Goal: Task Accomplishment & Management: Use online tool/utility

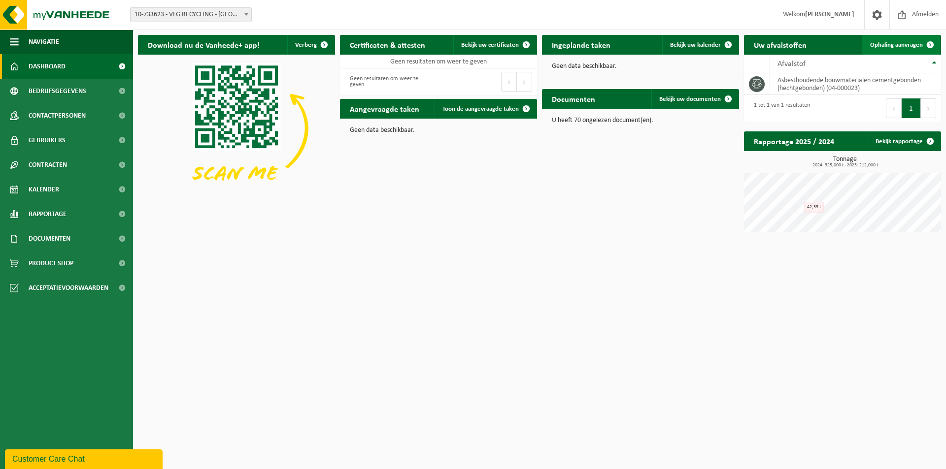
click at [898, 45] on span "Ophaling aanvragen" at bounding box center [896, 45] width 53 height 6
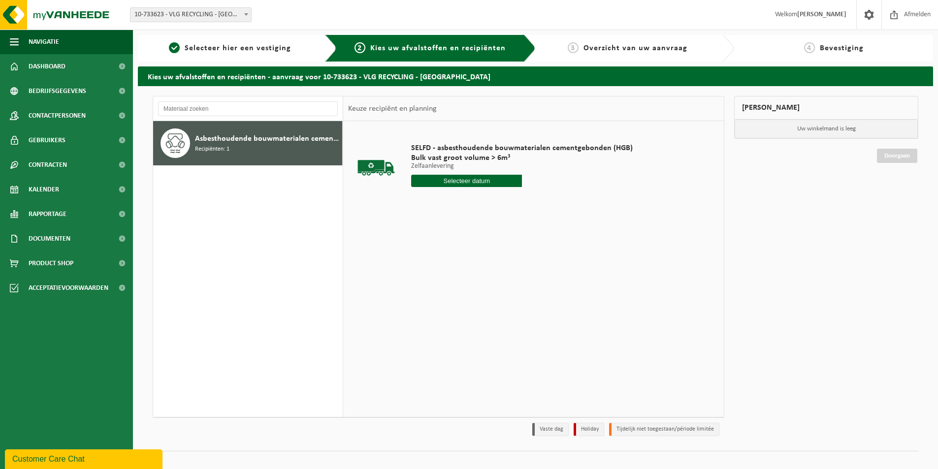
click at [453, 182] on input "text" at bounding box center [466, 181] width 111 height 12
click at [438, 267] on div "16" at bounding box center [437, 269] width 17 height 16
type input "Van 2025-09-16"
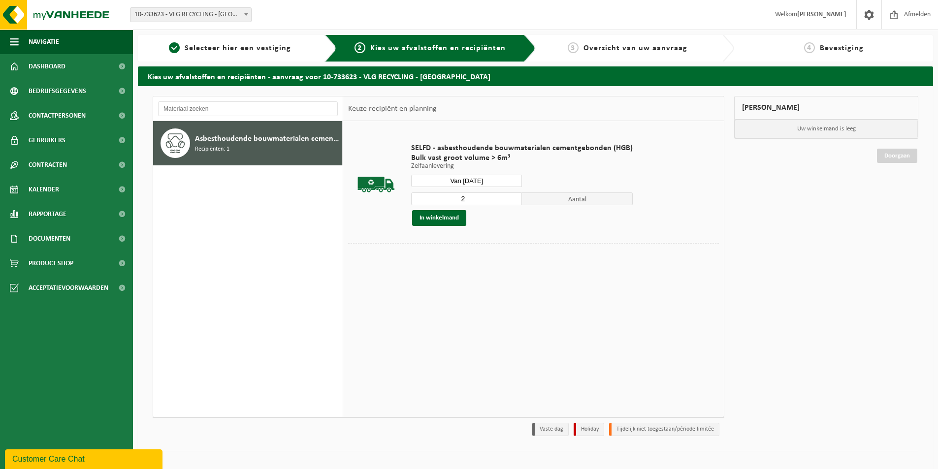
type input "2"
click at [512, 197] on input "2" at bounding box center [466, 199] width 111 height 13
click at [433, 218] on button "In winkelmand" at bounding box center [439, 218] width 54 height 16
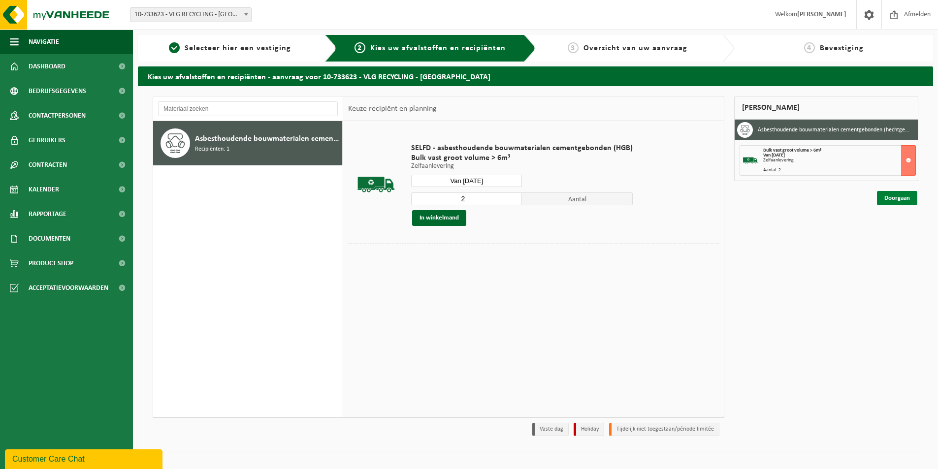
click at [892, 198] on link "Doorgaan" at bounding box center [897, 198] width 40 height 14
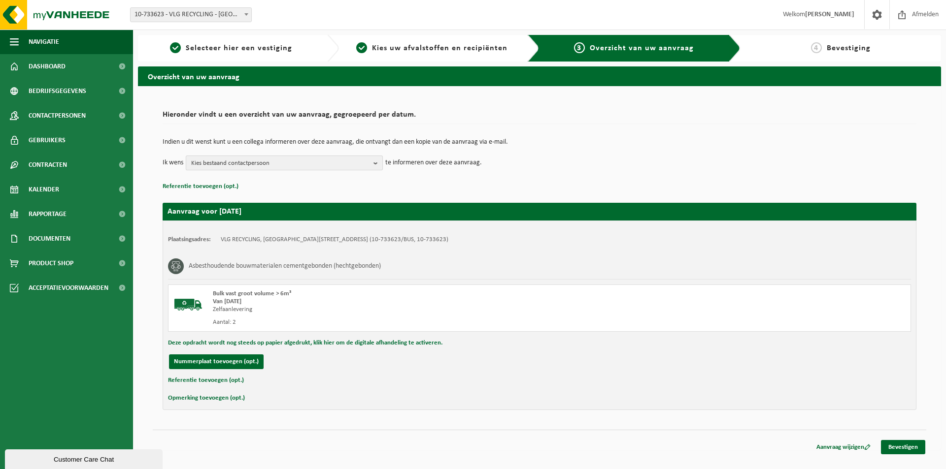
click at [381, 165] on b "button" at bounding box center [377, 163] width 9 height 14
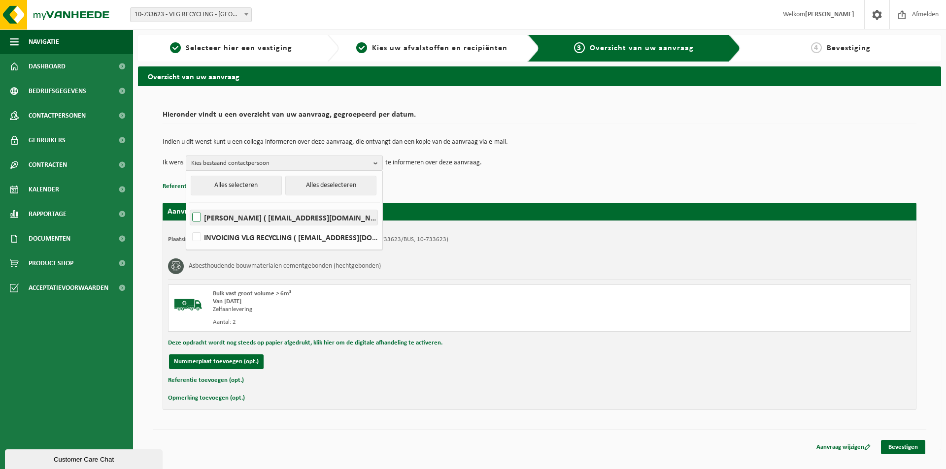
click at [219, 216] on label "CHARLOTTE VAN LATHEM ( recycling@vlg.be )" at bounding box center [283, 217] width 187 height 15
click at [189, 205] on input "CHARLOTTE VAN LATHEM ( recycling@vlg.be )" at bounding box center [188, 205] width 0 height 0
checkbox input "true"
click at [413, 172] on div "Indien u dit wenst kunt u een collega informeren over deze aanvraag, die ontvan…" at bounding box center [540, 154] width 754 height 51
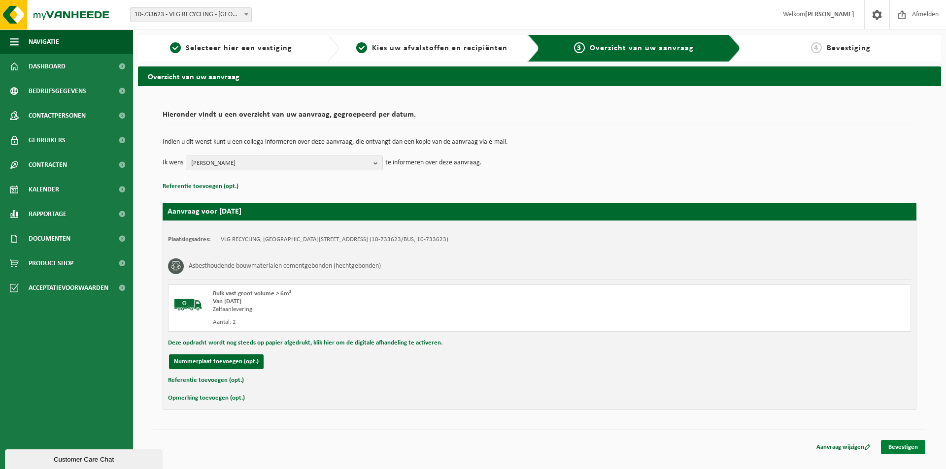
click at [905, 444] on link "Bevestigen" at bounding box center [903, 447] width 44 height 14
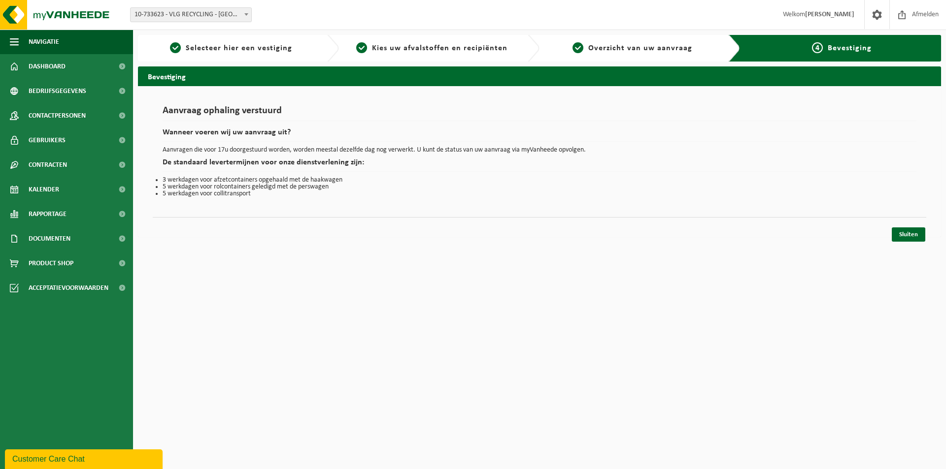
click at [837, 309] on html "Vestiging: 10-733623 - VLG RECYCLING - HALLE 10-955775 - VLG RECYCLING - HALLE …" at bounding box center [473, 234] width 946 height 469
click at [907, 237] on link "Sluiten" at bounding box center [908, 235] width 33 height 14
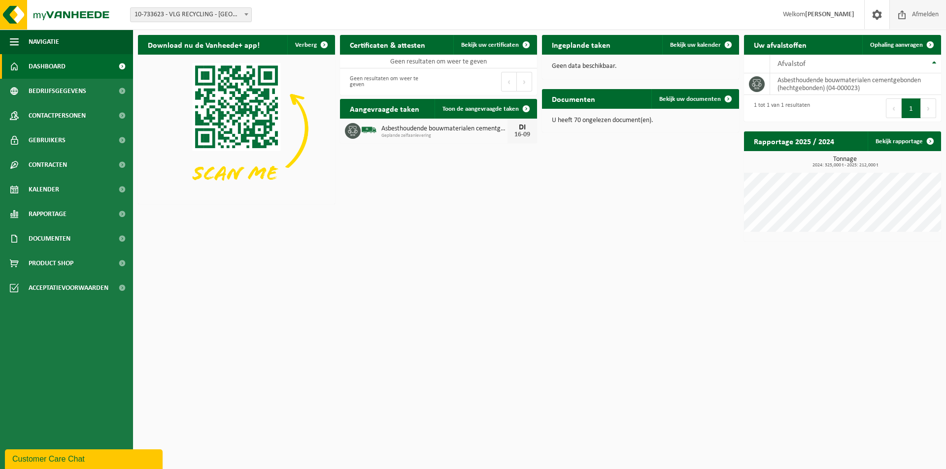
click at [920, 14] on span "Afmelden" at bounding box center [925, 14] width 32 height 29
